Goal: Information Seeking & Learning: Learn about a topic

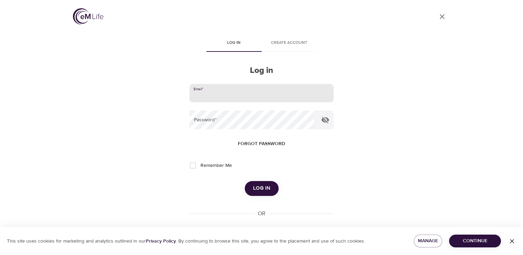
click at [205, 98] on input "email" at bounding box center [261, 93] width 144 height 19
type input "[EMAIL_ADDRESS][DOMAIN_NAME]"
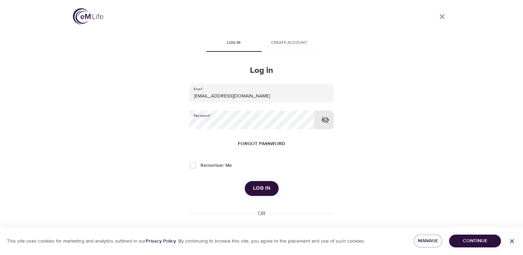
click at [261, 188] on span "Log in" at bounding box center [261, 188] width 17 height 9
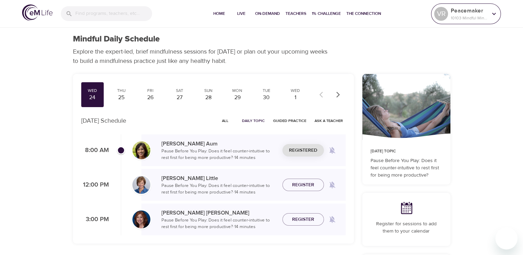
click at [458, 13] on p "Peacemaker" at bounding box center [469, 11] width 37 height 8
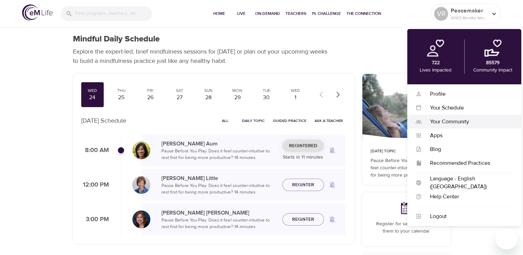
click at [437, 122] on div "Your Community" at bounding box center [466, 122] width 91 height 8
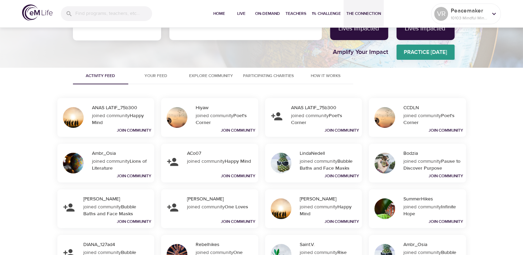
scroll to position [83, 0]
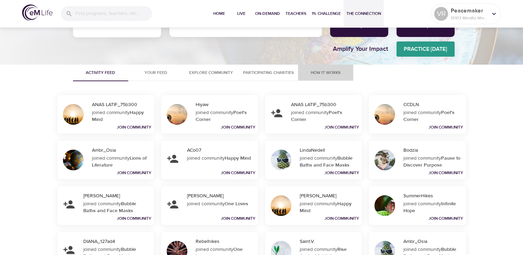
click at [326, 74] on span "How It Works" at bounding box center [325, 72] width 47 height 7
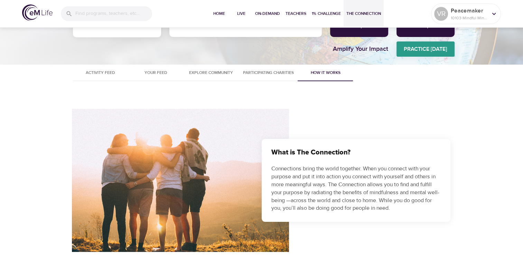
scroll to position [278, 0]
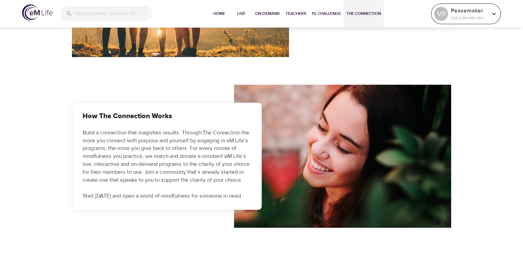
click at [455, 10] on p "Peacemaker" at bounding box center [469, 11] width 37 height 8
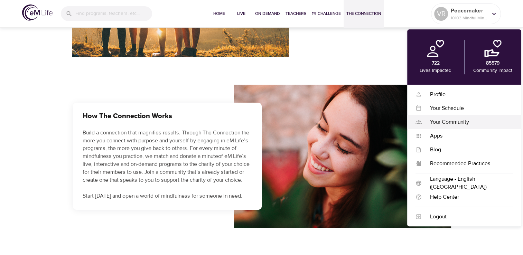
click at [448, 122] on div "Your Community" at bounding box center [466, 122] width 91 height 8
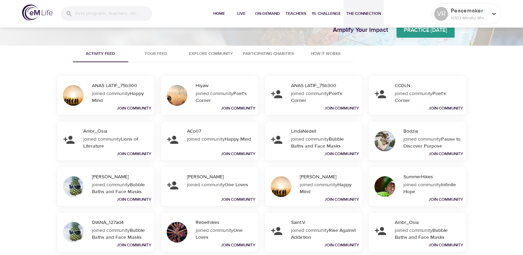
scroll to position [111, 0]
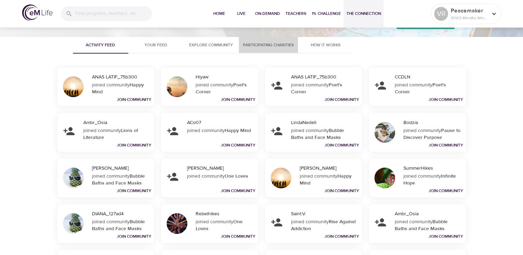
click at [262, 44] on span "Participating Charities" at bounding box center [268, 44] width 51 height 7
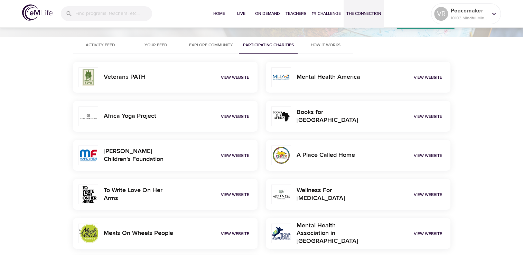
scroll to position [124, 0]
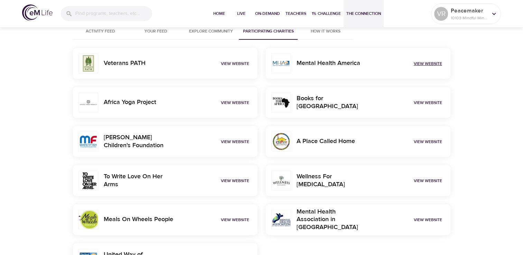
click at [420, 64] on link "View Website" at bounding box center [428, 64] width 28 height 6
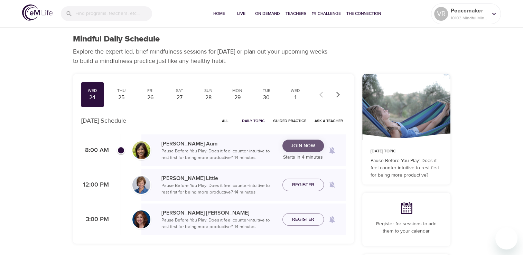
click at [297, 146] on span "Join Now" at bounding box center [303, 146] width 24 height 9
